Goal: Task Accomplishment & Management: Use online tool/utility

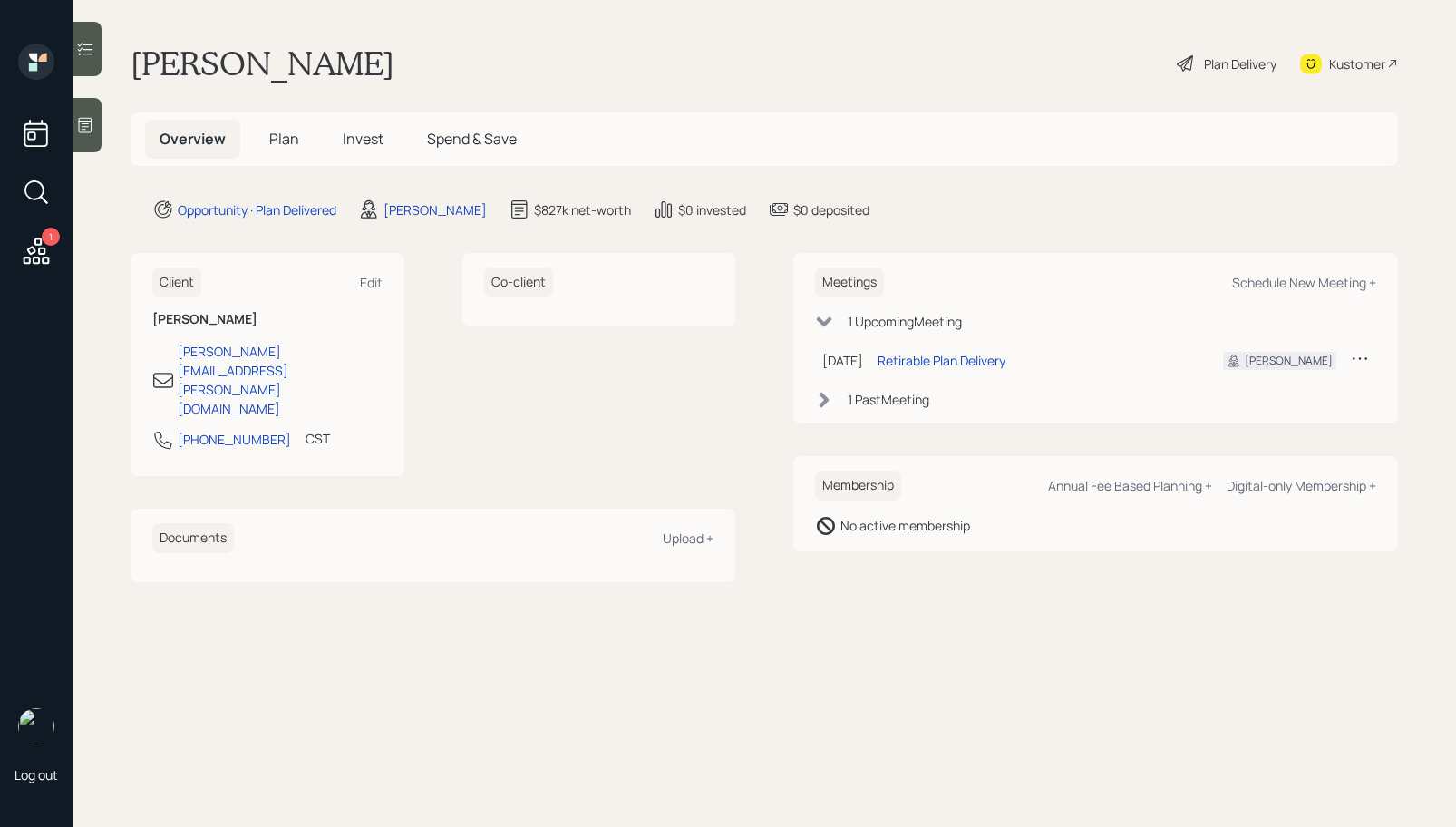
click at [1192, 61] on icon at bounding box center [1185, 63] width 22 height 22
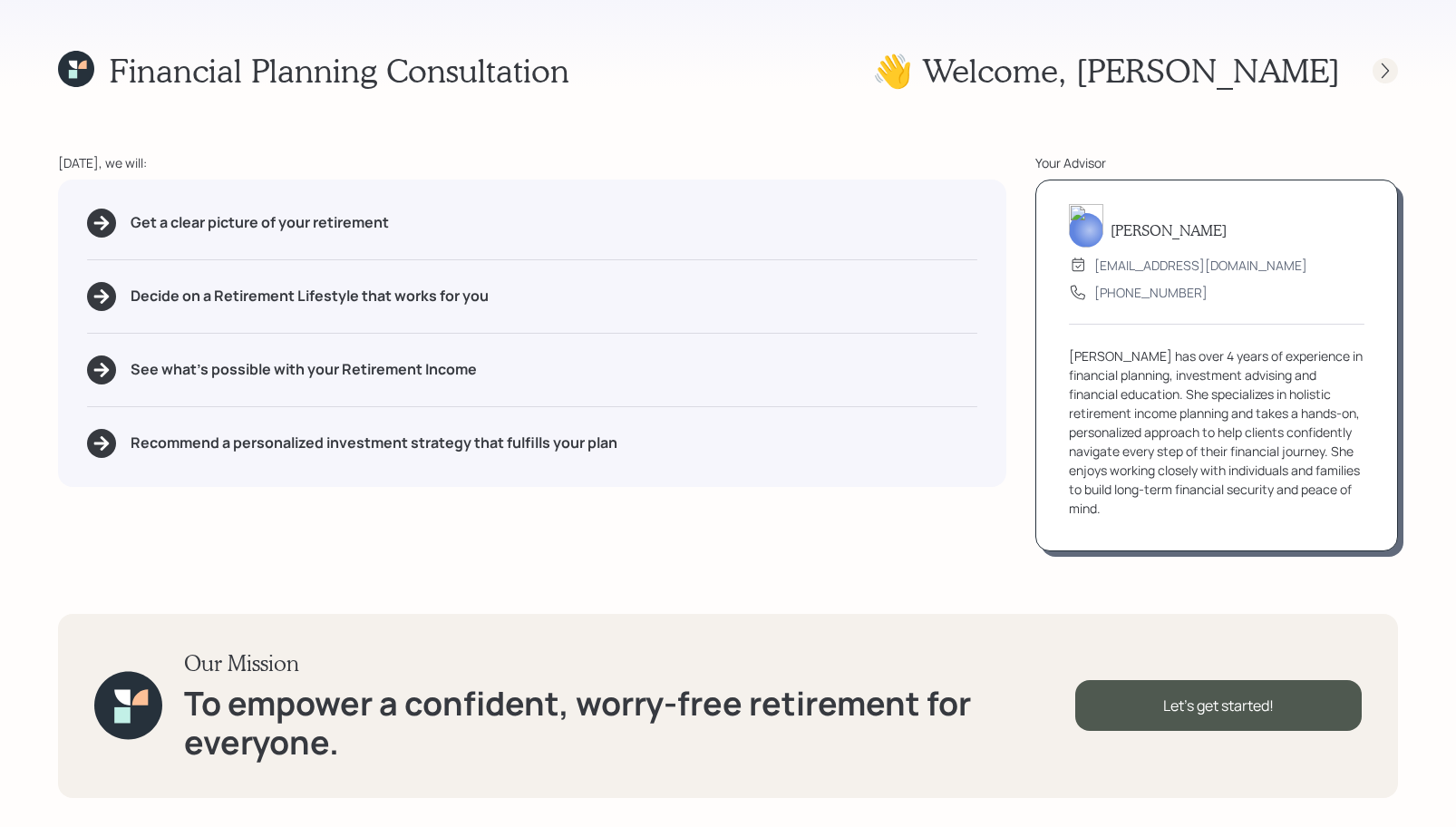
click at [1382, 71] on icon at bounding box center [1385, 70] width 18 height 18
